Goal: Information Seeking & Learning: Learn about a topic

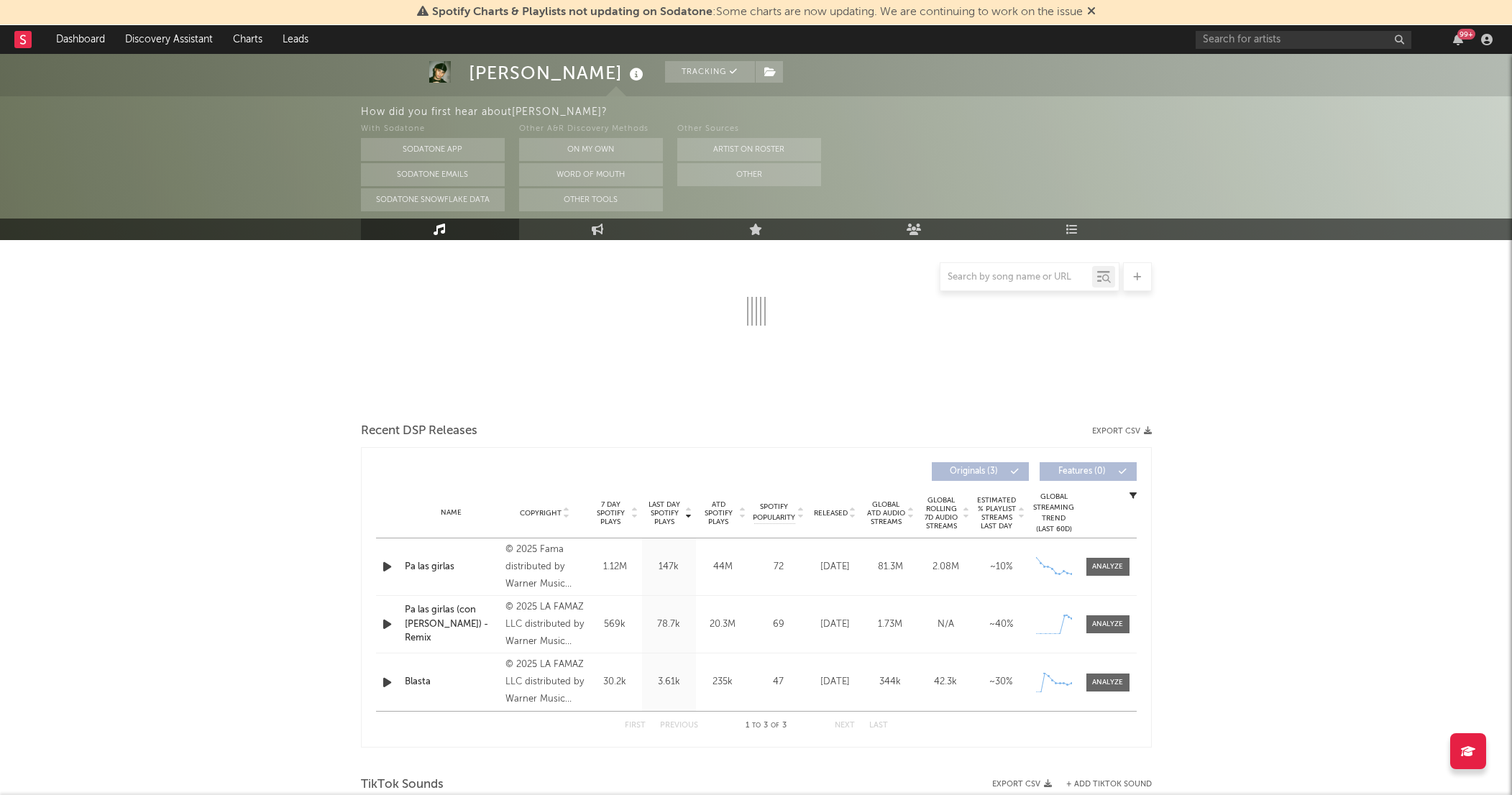
scroll to position [261, 0]
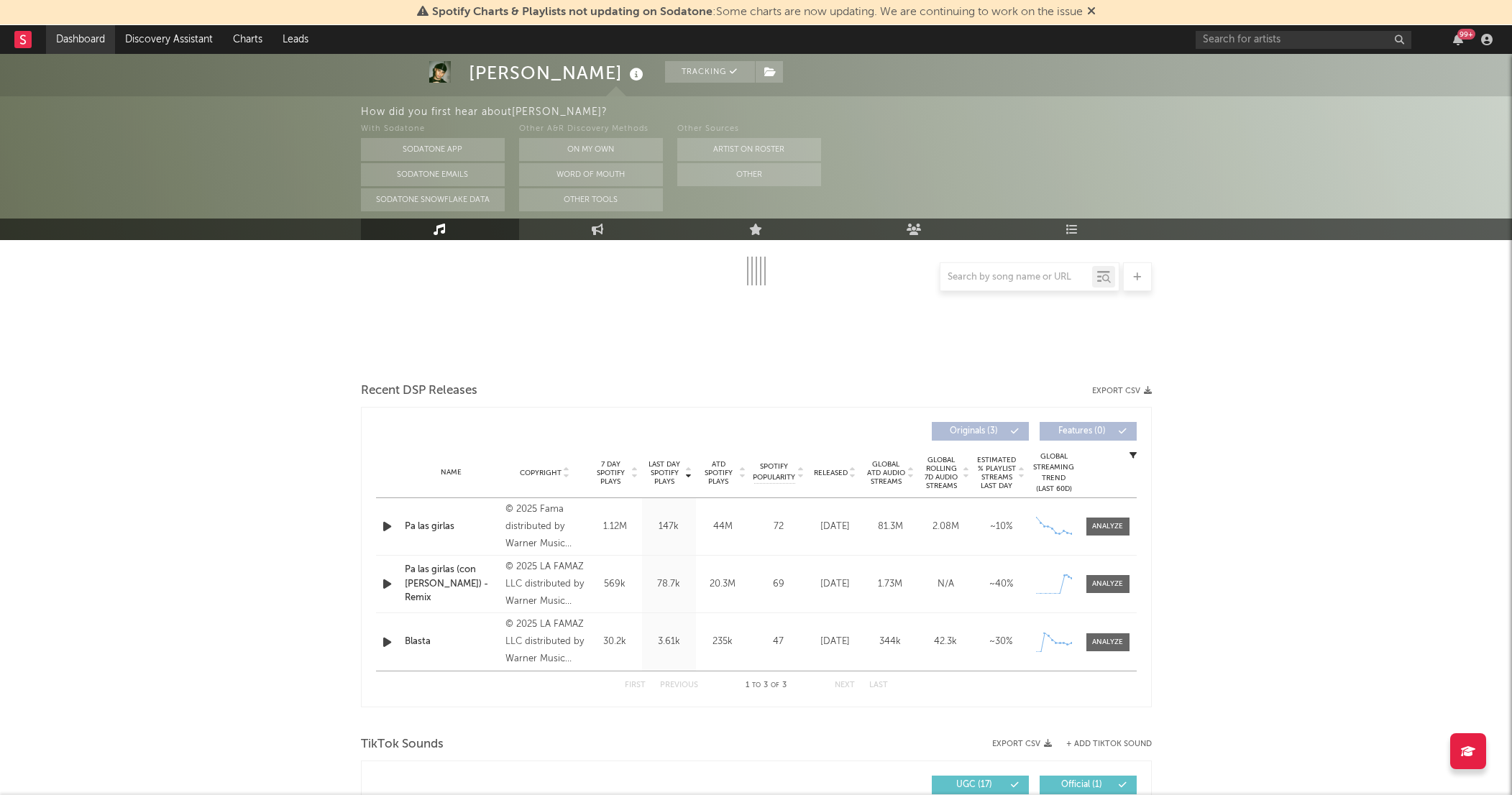
click at [72, 43] on link "Dashboard" at bounding box center [80, 38] width 69 height 28
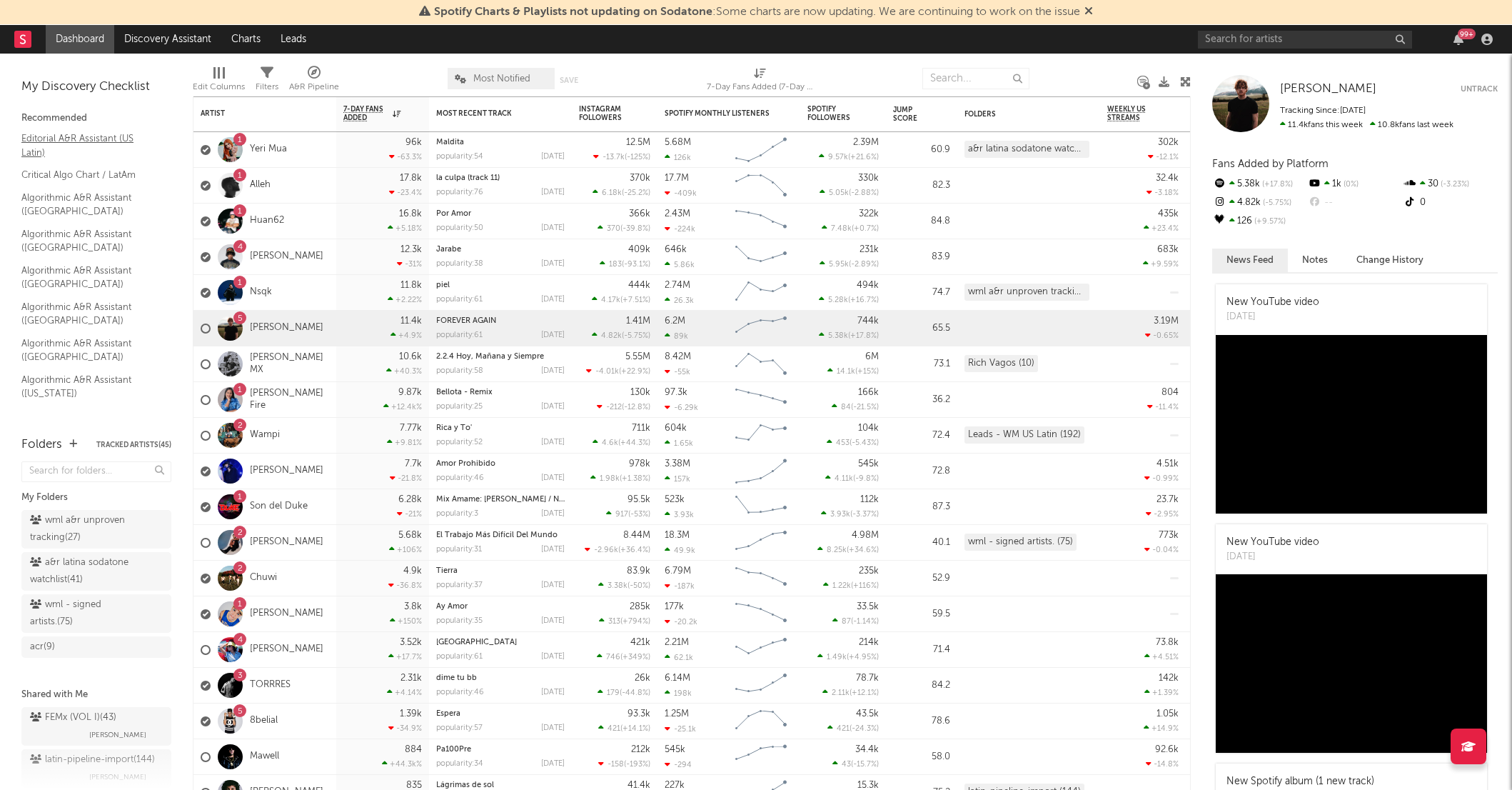
click at [46, 150] on link "Editorial A&R Assistant (US Latin)" at bounding box center [89, 146] width 136 height 29
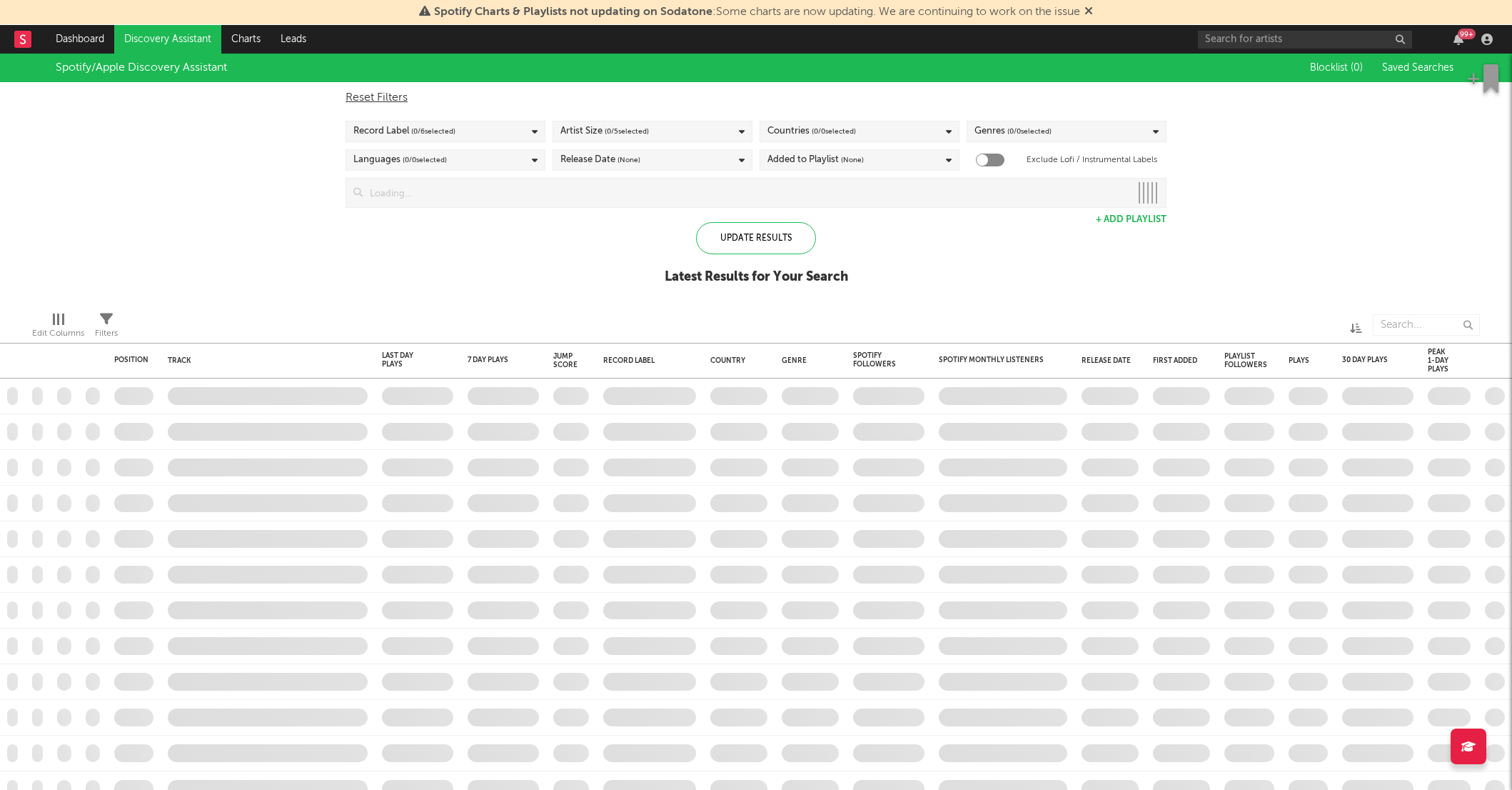
checkbox input "true"
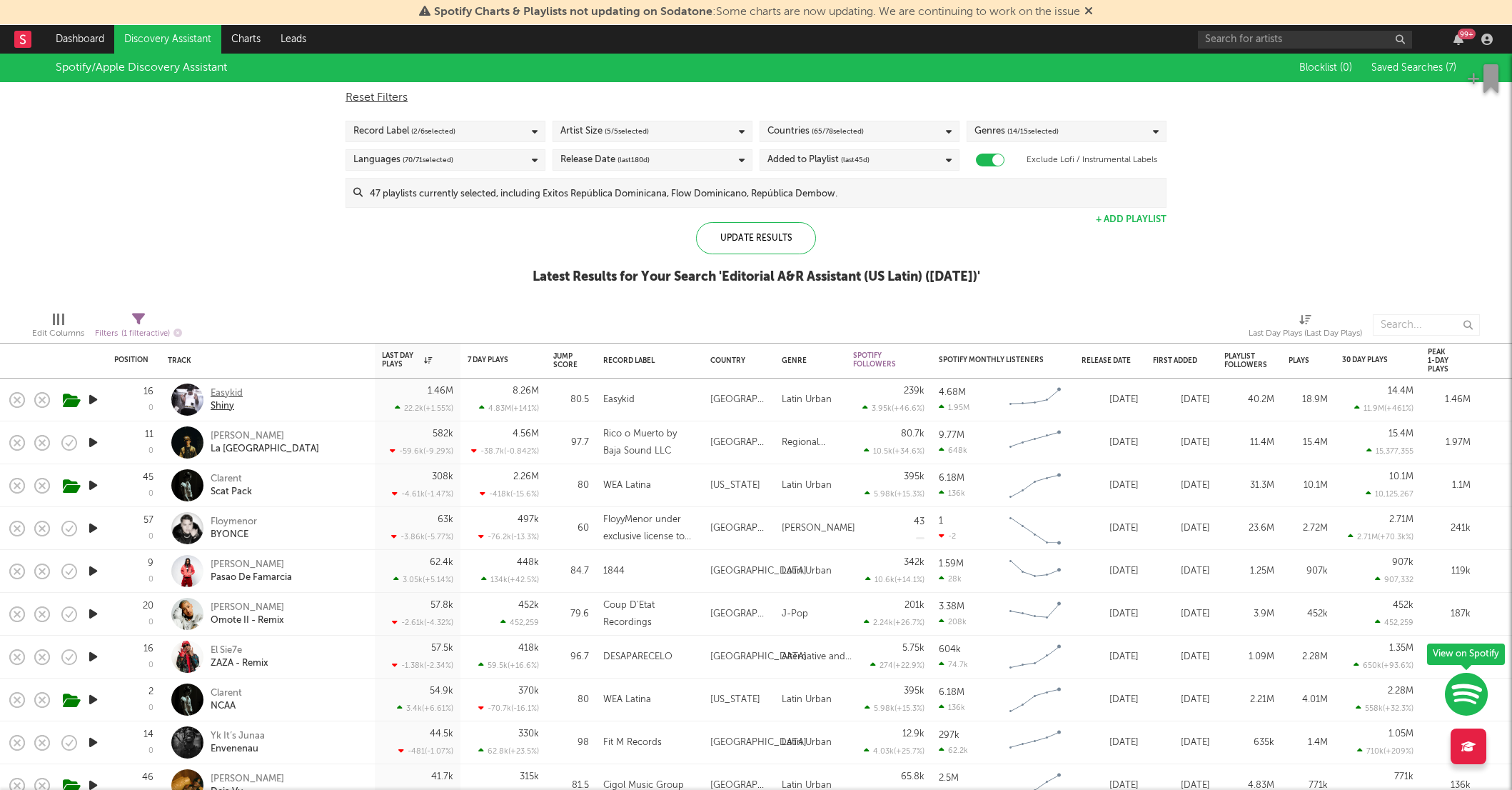
click at [234, 390] on div "Easykid" at bounding box center [226, 393] width 32 height 13
click at [229, 392] on div "Easykid" at bounding box center [226, 393] width 32 height 13
click at [250, 434] on div "Omar Camacho" at bounding box center [264, 436] width 108 height 13
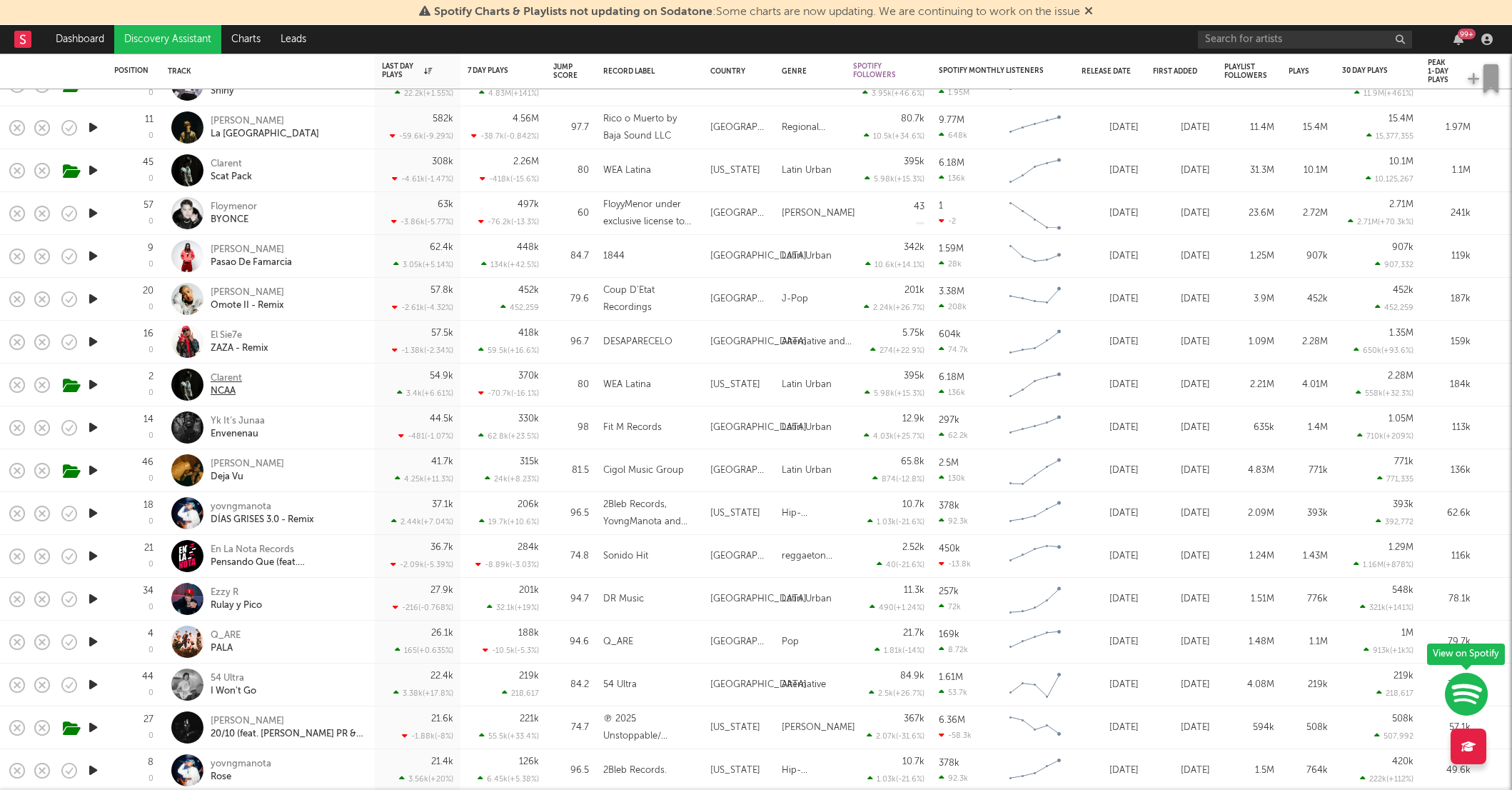
click at [227, 376] on div "Clarent" at bounding box center [226, 379] width 32 height 13
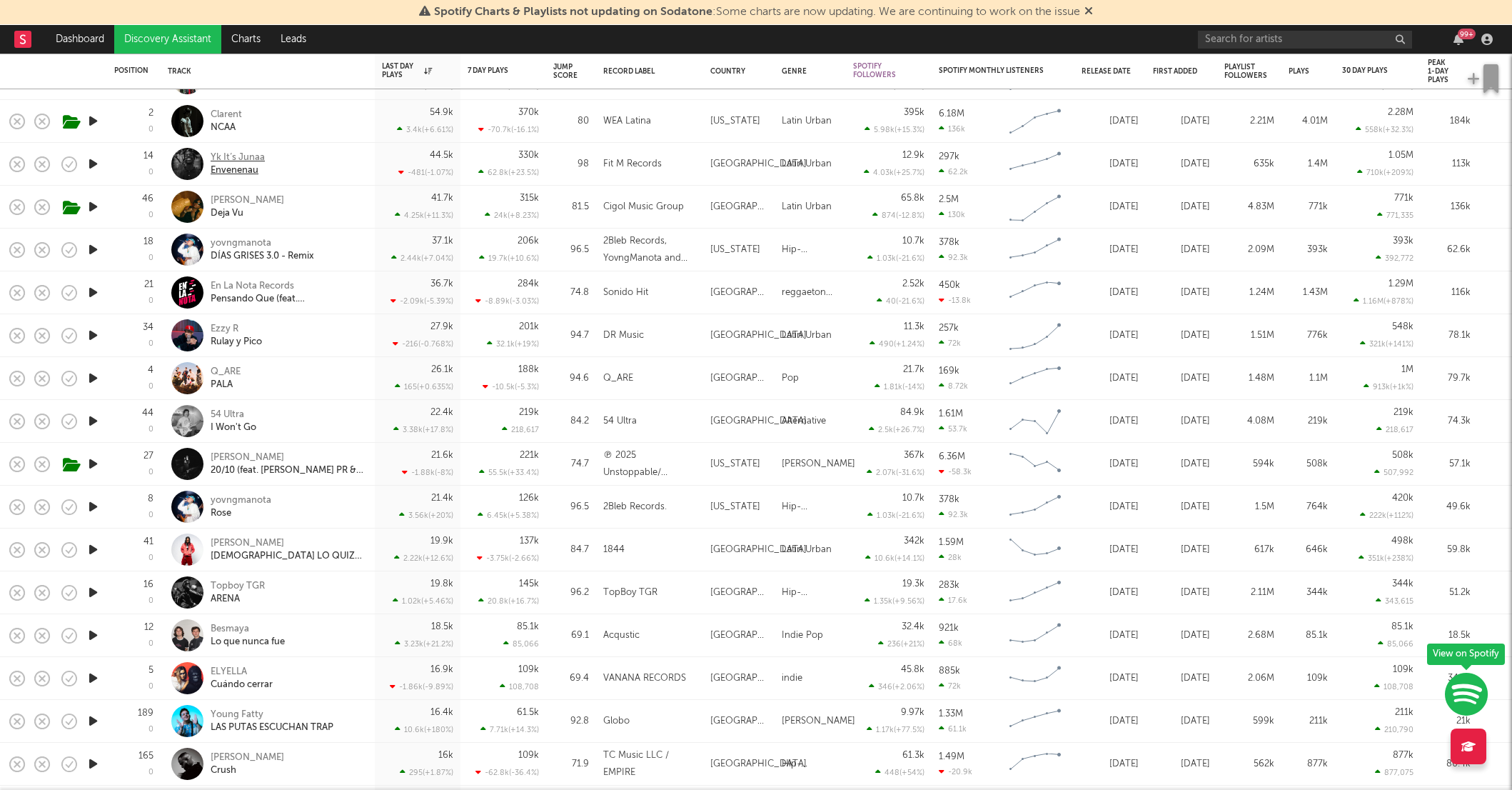
click at [233, 156] on div "Yk It’s Junaa" at bounding box center [238, 157] width 55 height 13
click at [224, 325] on div "Ezzy R" at bounding box center [236, 329] width 51 height 13
click at [593, 69] on icon "button" at bounding box center [592, 72] width 7 height 7
click at [562, 78] on div "Jump Score" at bounding box center [565, 71] width 25 height 17
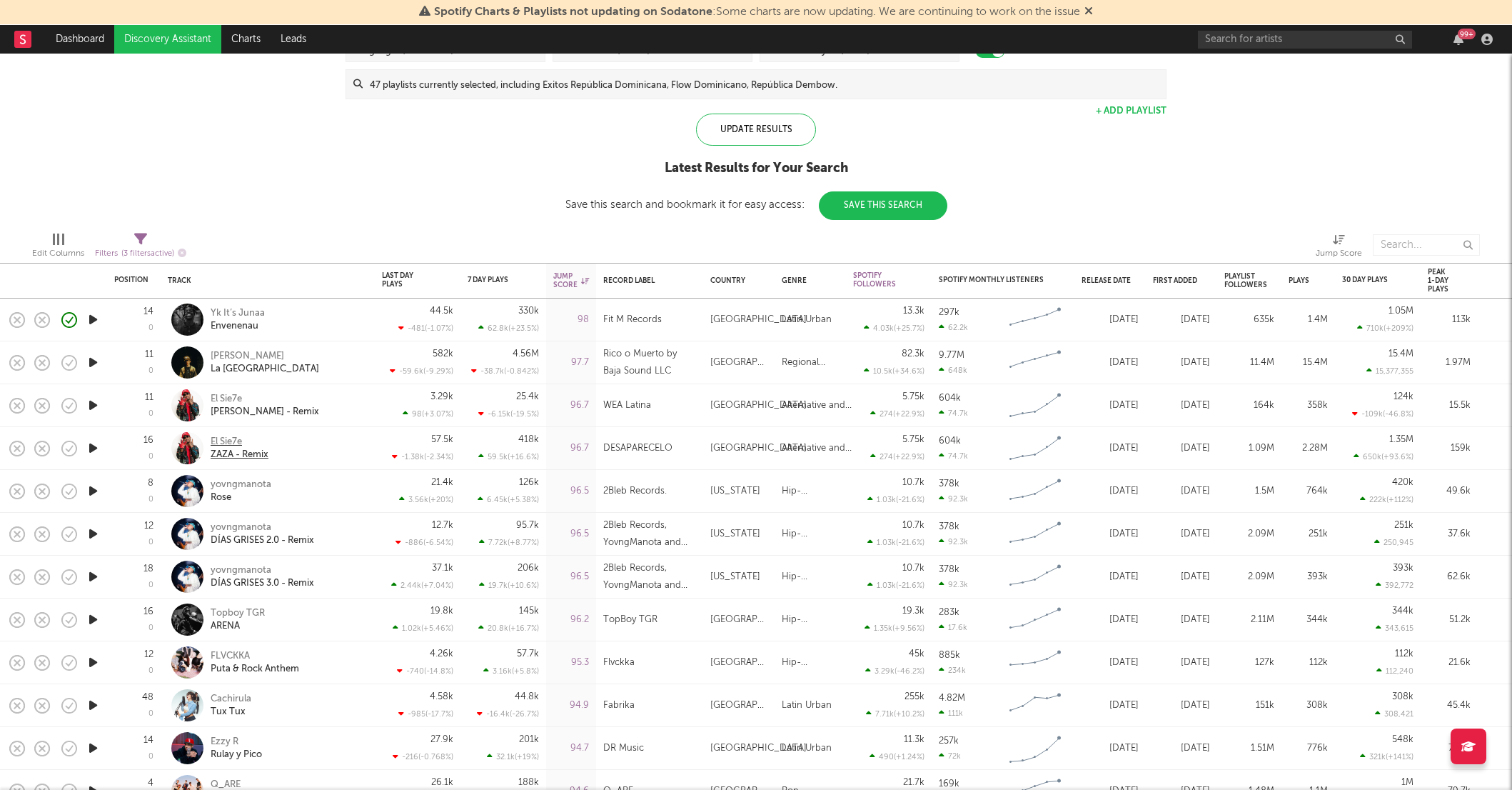
click at [227, 440] on div "El Sie7e" at bounding box center [239, 441] width 58 height 13
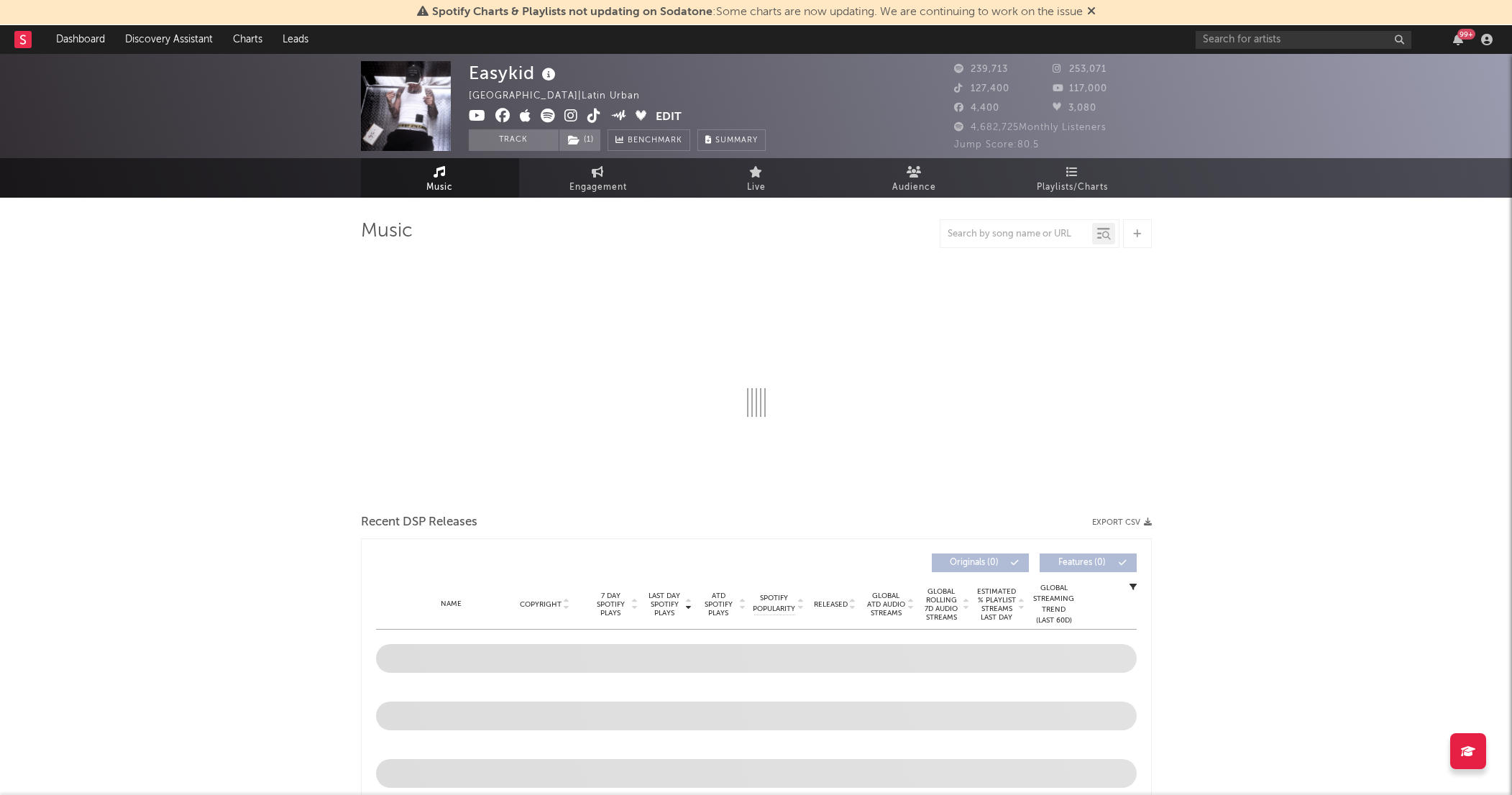
select select "6m"
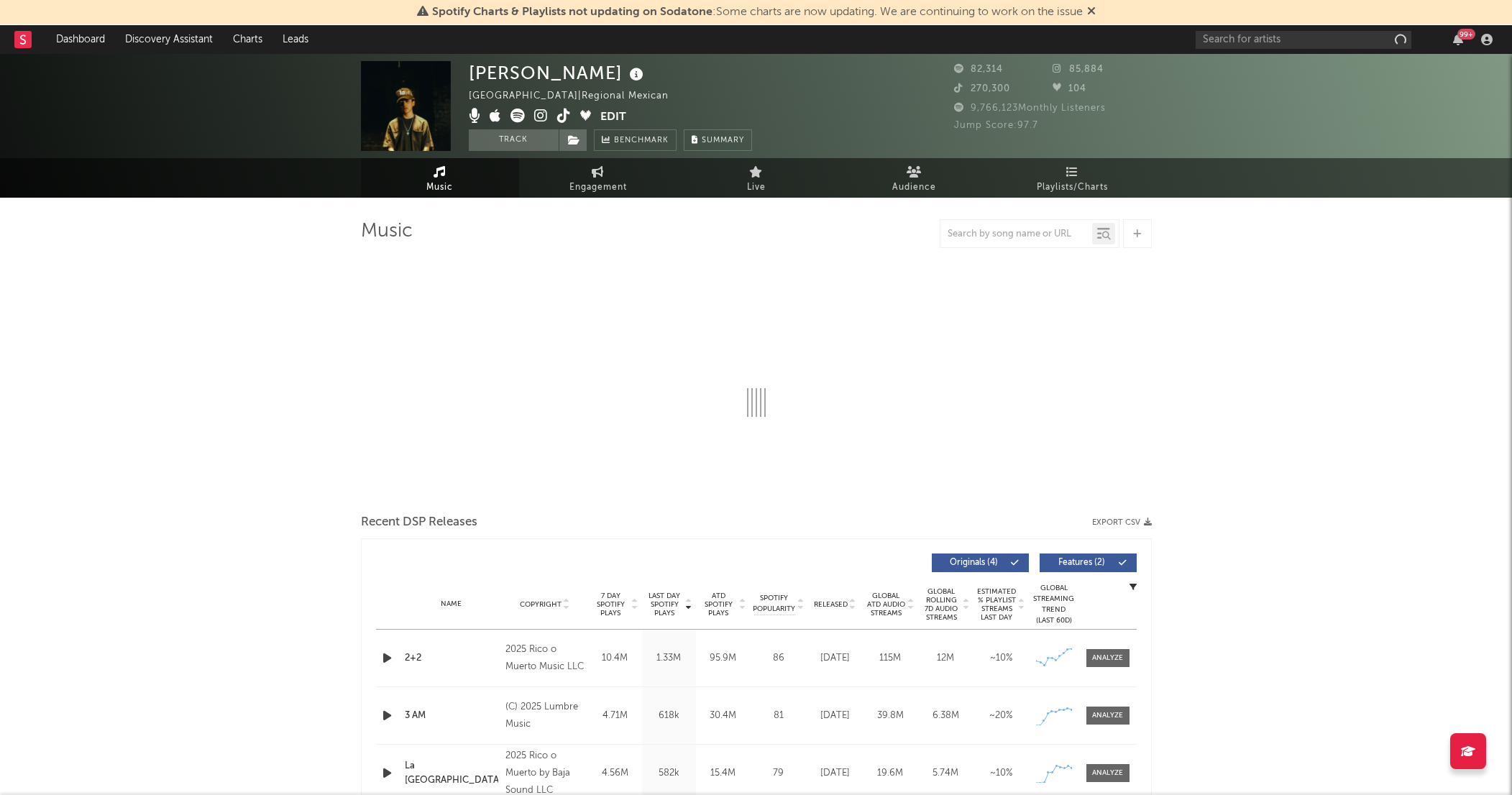
select select "1w"
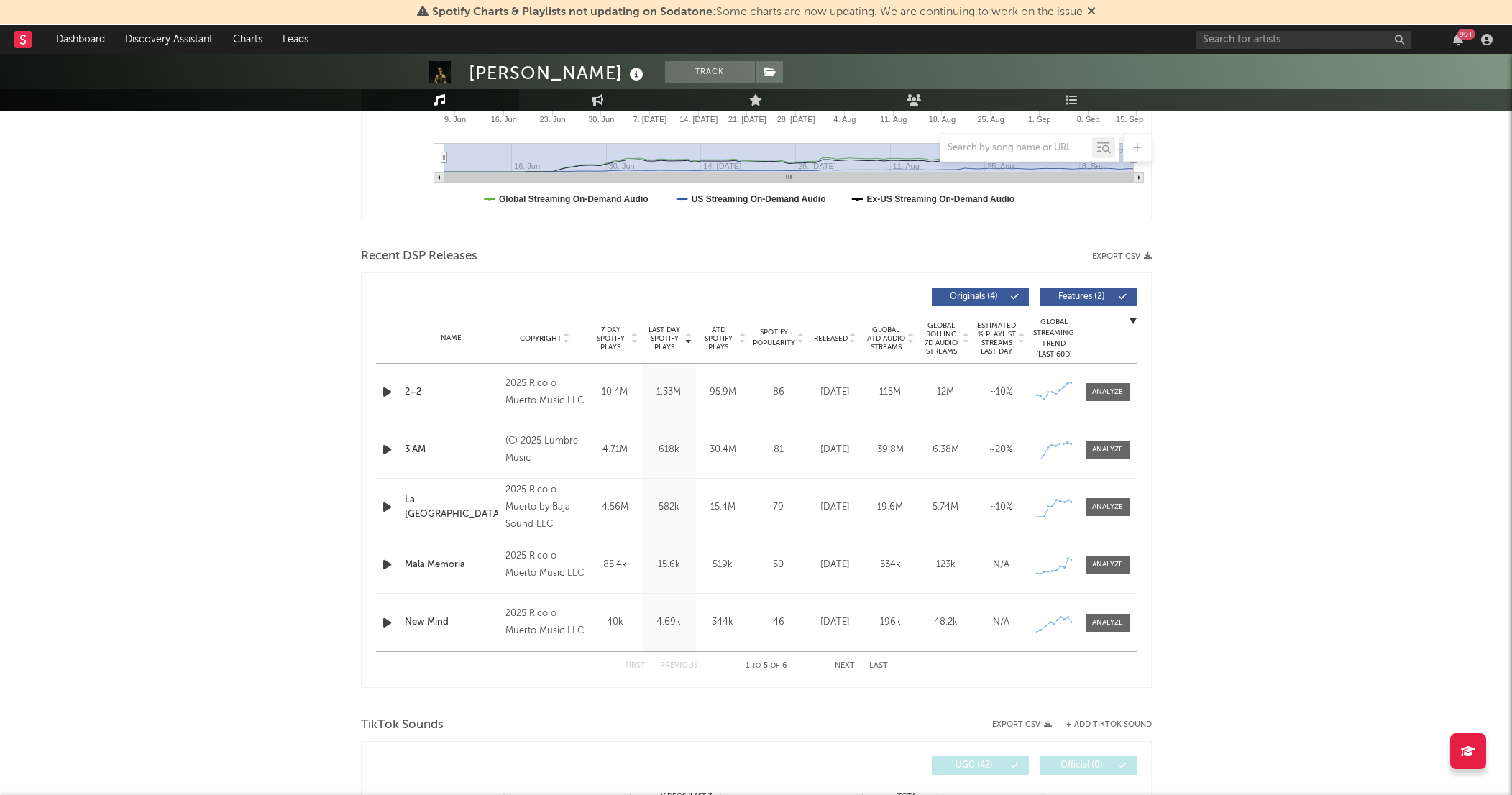
scroll to position [380, 0]
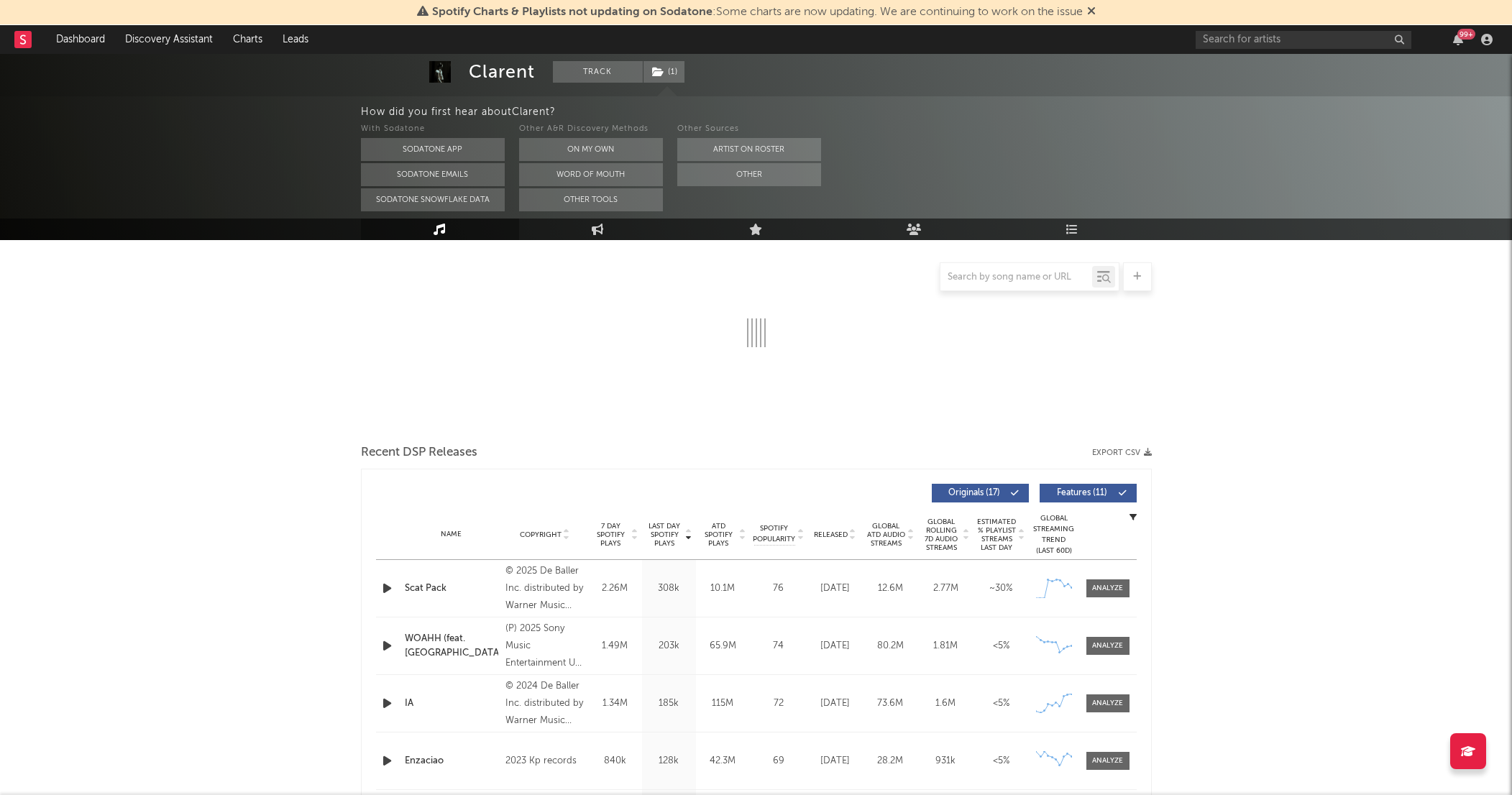
select select "6m"
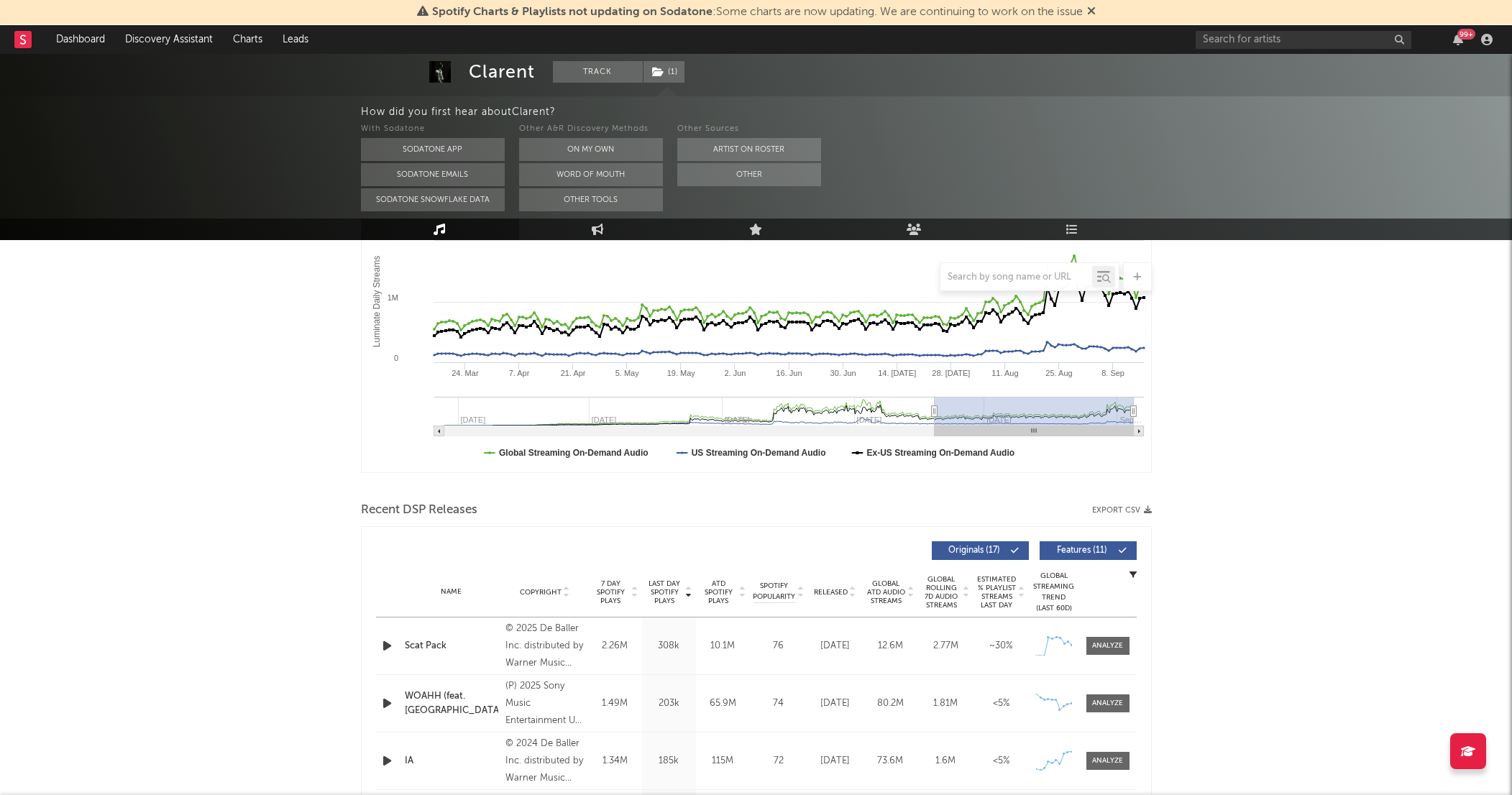
scroll to position [259, 0]
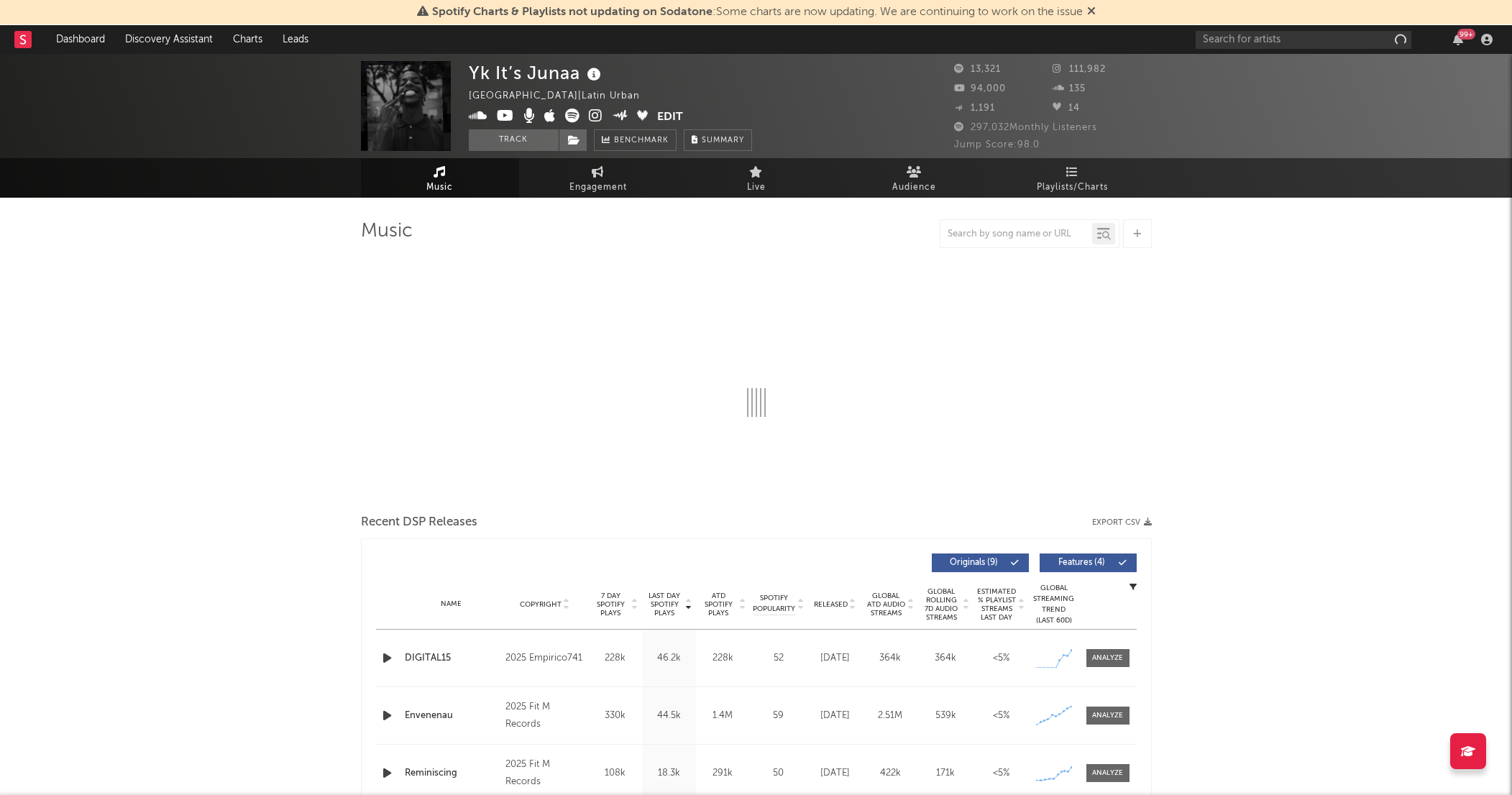
select select "1w"
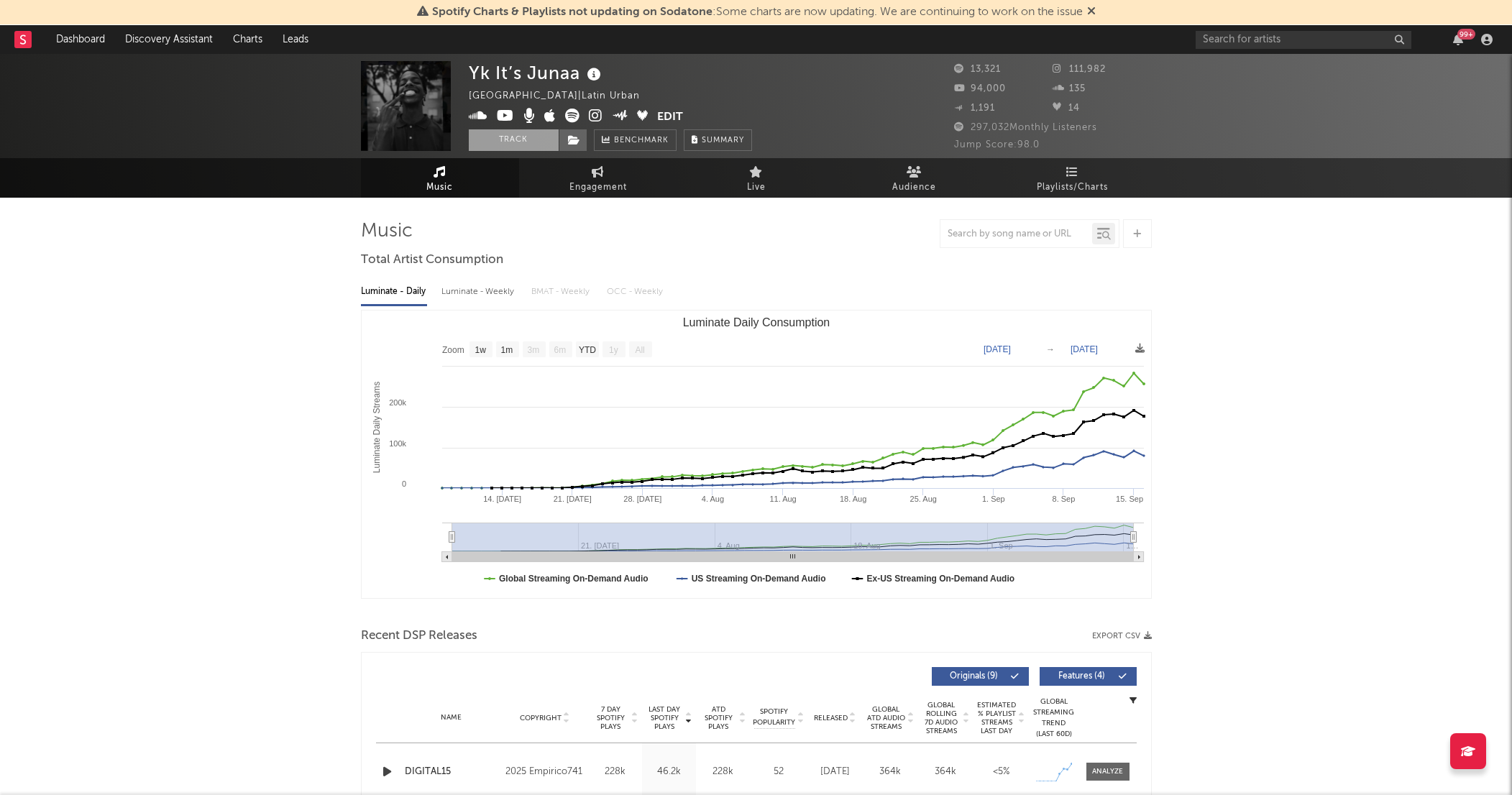
click at [498, 144] on button "Track" at bounding box center [513, 140] width 90 height 22
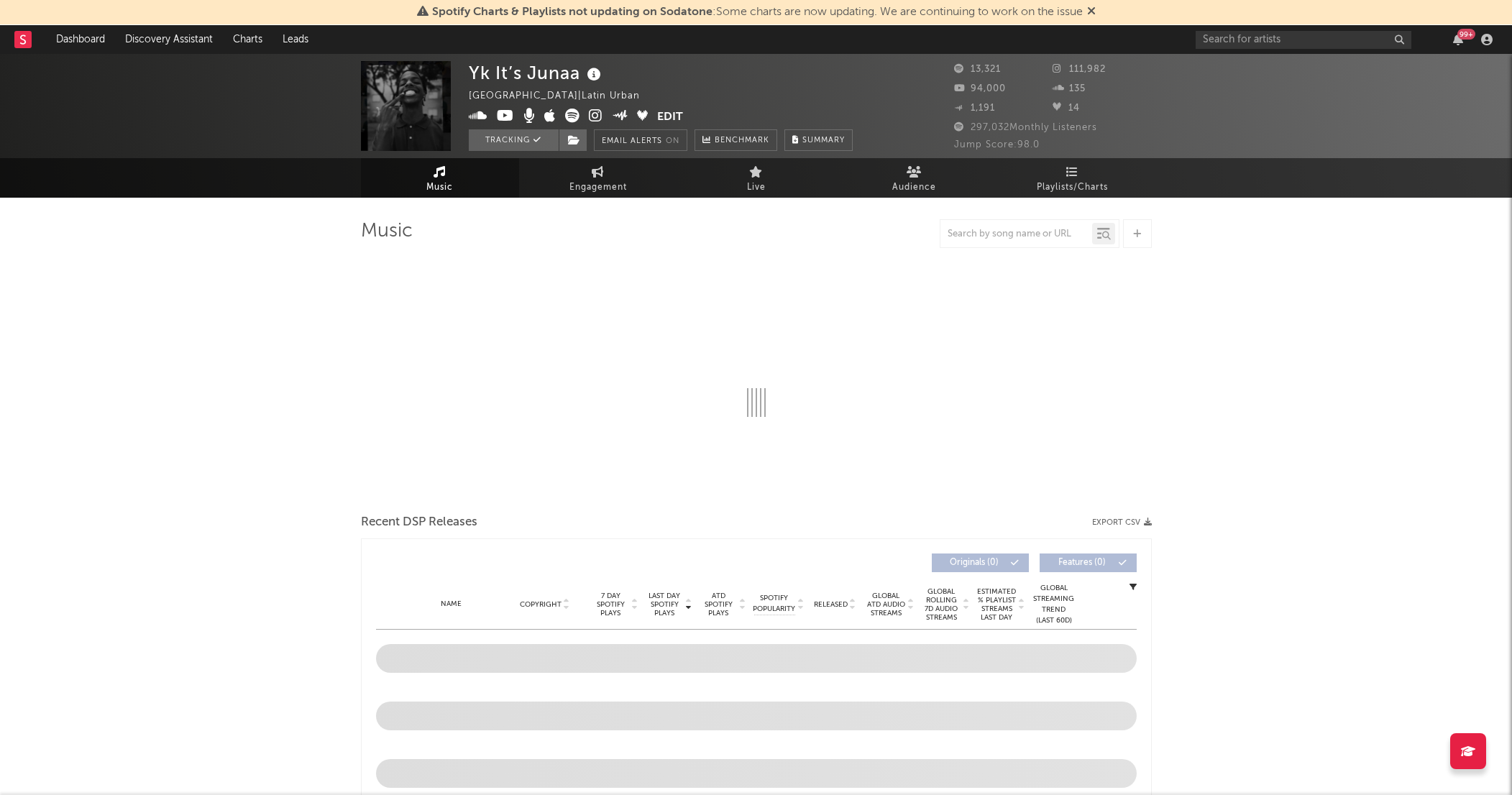
select select "1w"
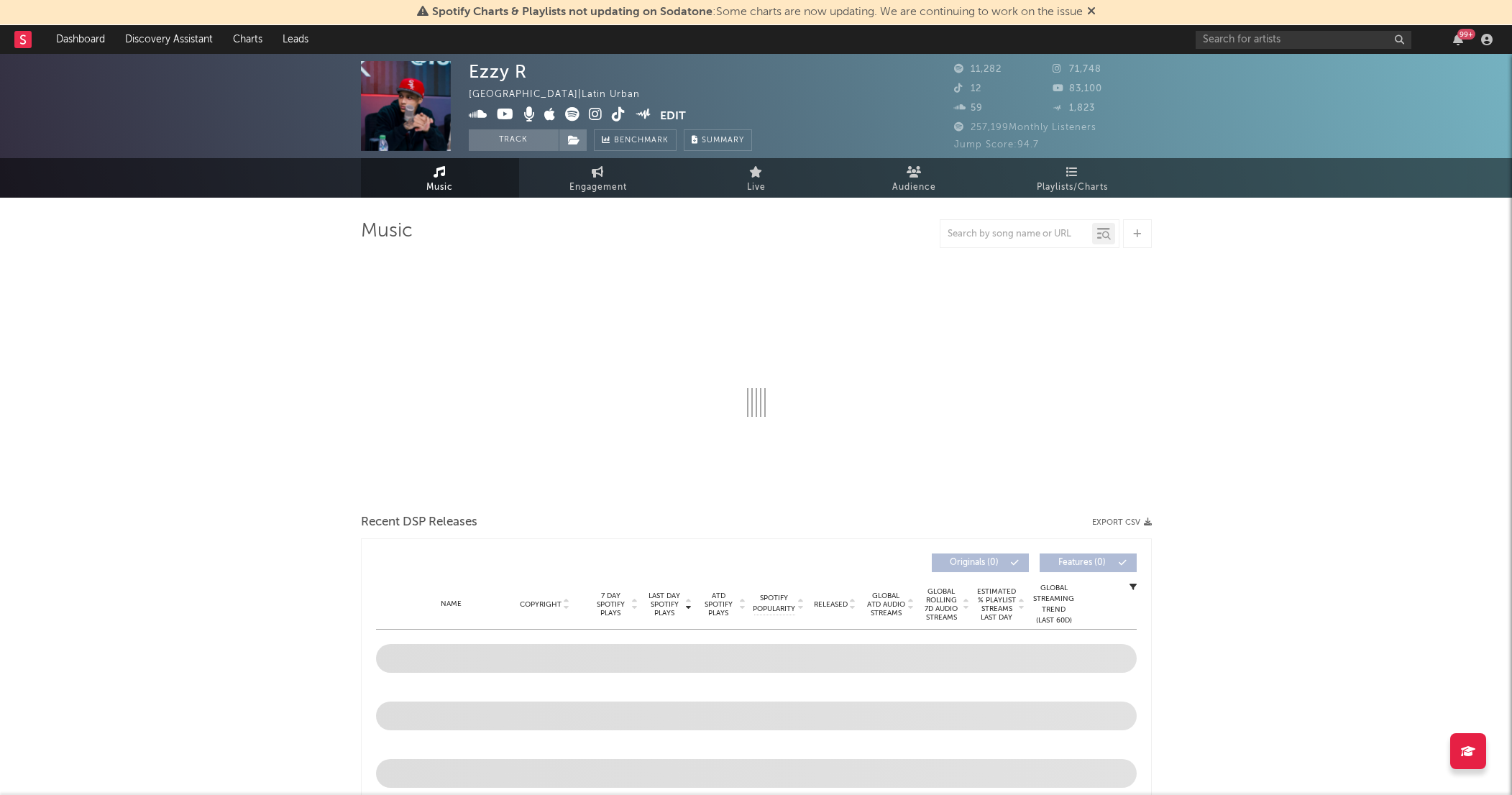
select select "6m"
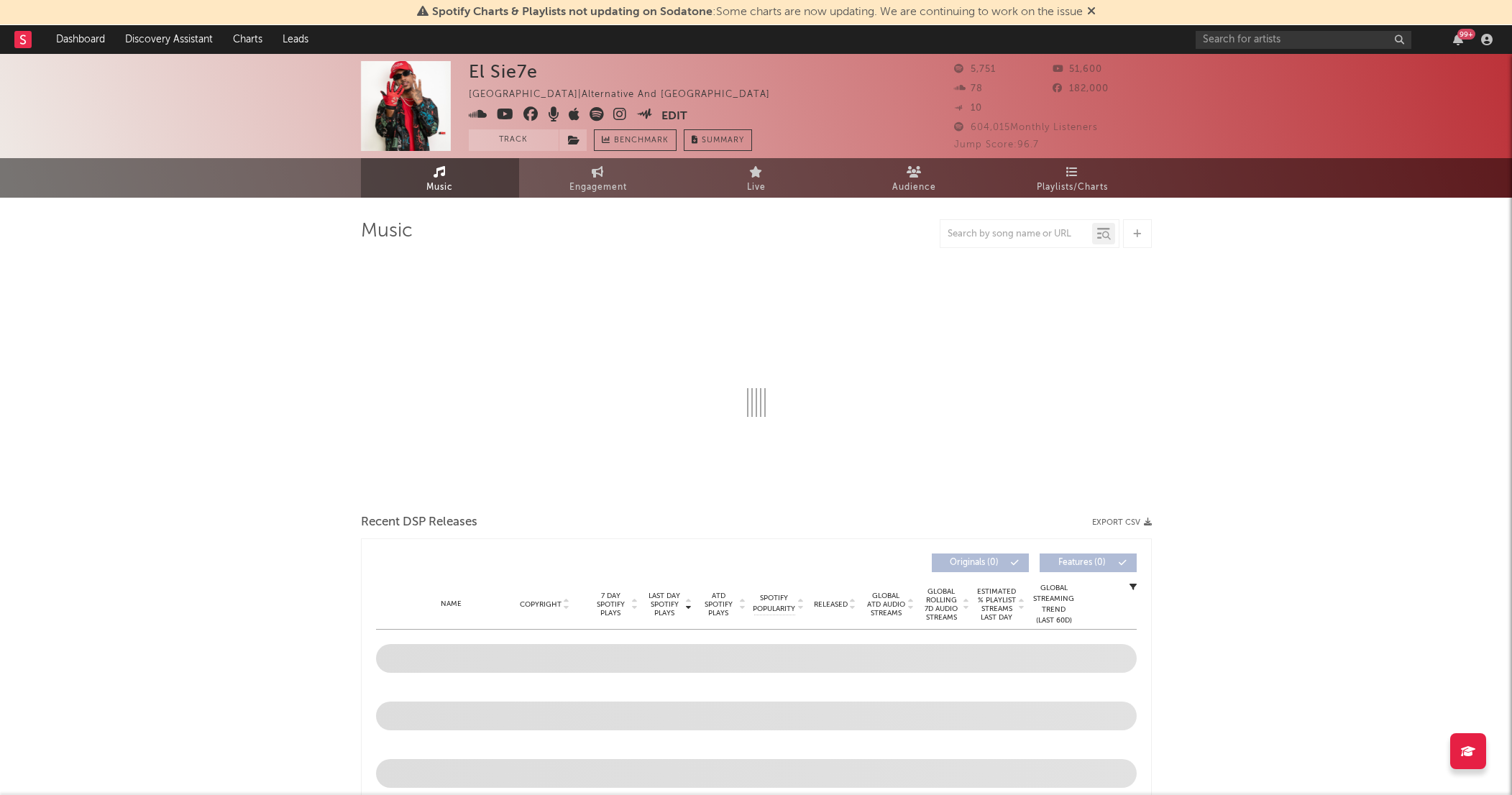
select select "6m"
